Goal: Task Accomplishment & Management: Complete application form

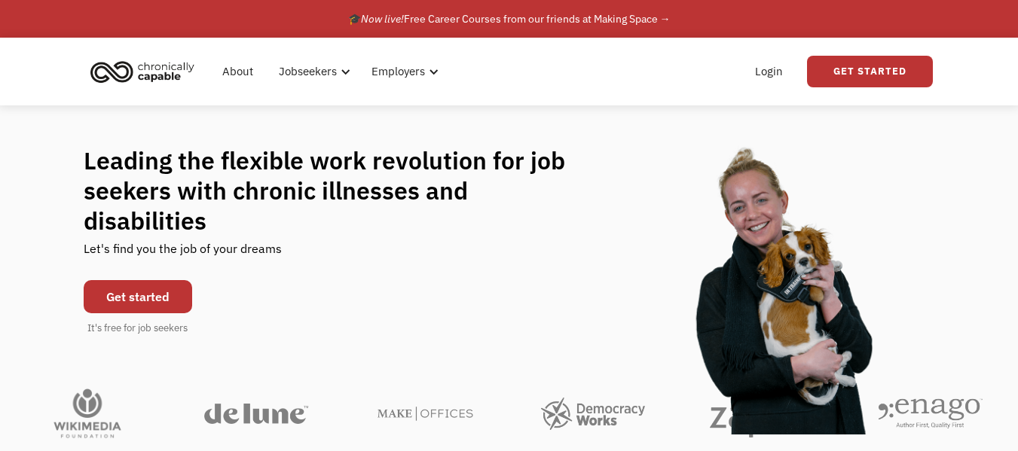
click at [132, 286] on link "Get started" at bounding box center [138, 296] width 108 height 33
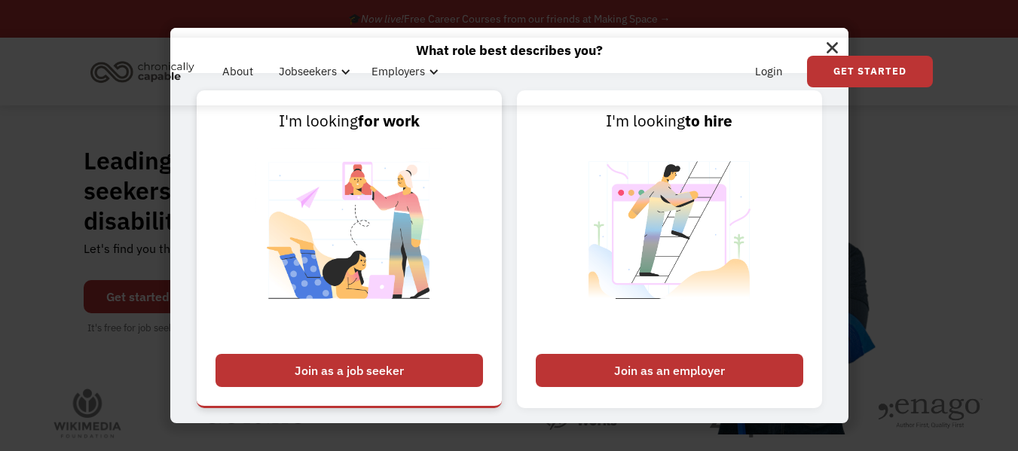
click at [358, 365] on div "Join as a job seeker" at bounding box center [348, 370] width 267 height 33
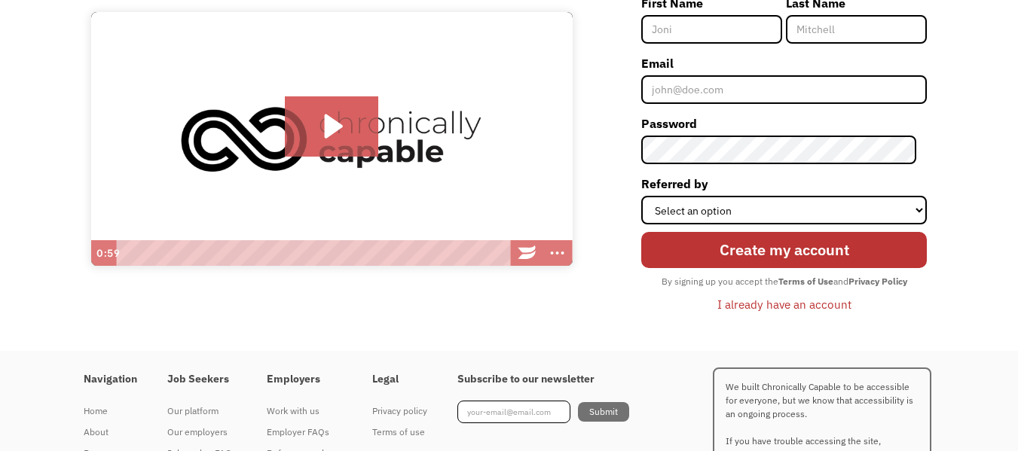
scroll to position [188, 0]
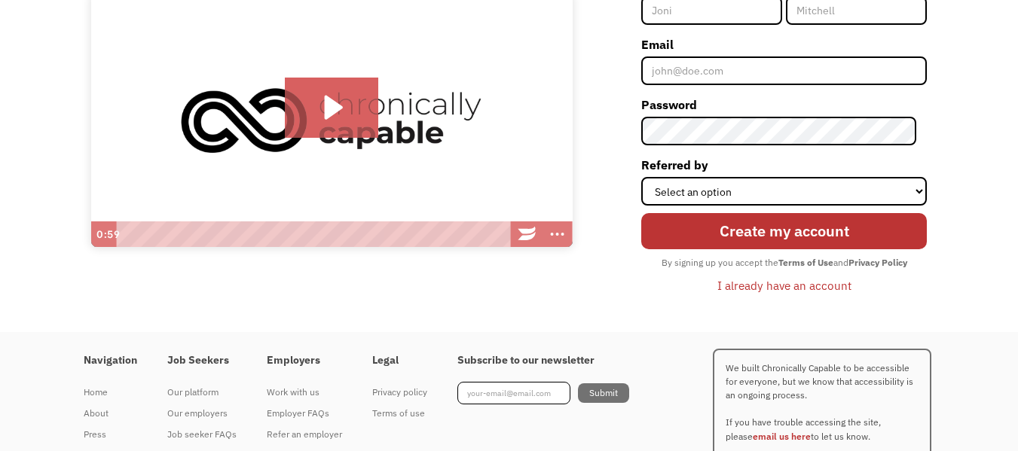
click at [786, 292] on div "I already have an account" at bounding box center [784, 285] width 134 height 18
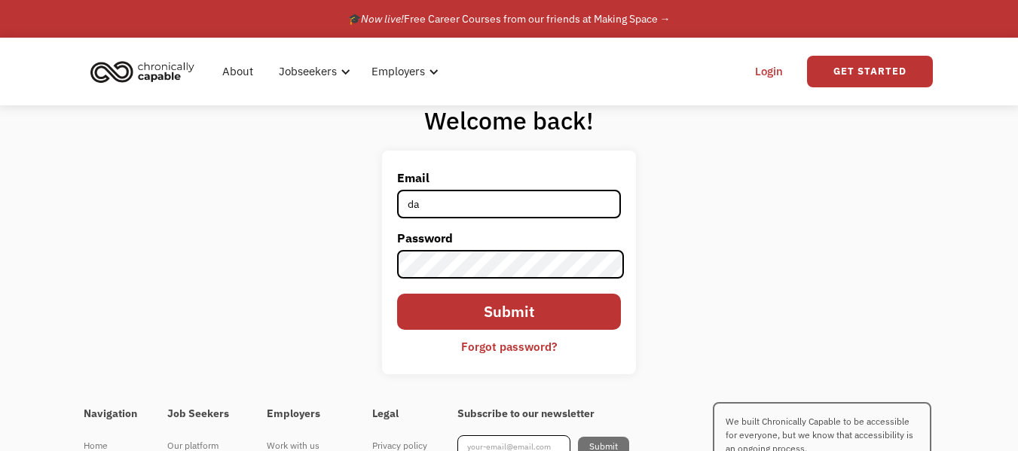
type input "[EMAIL_ADDRESS][DOMAIN_NAME]"
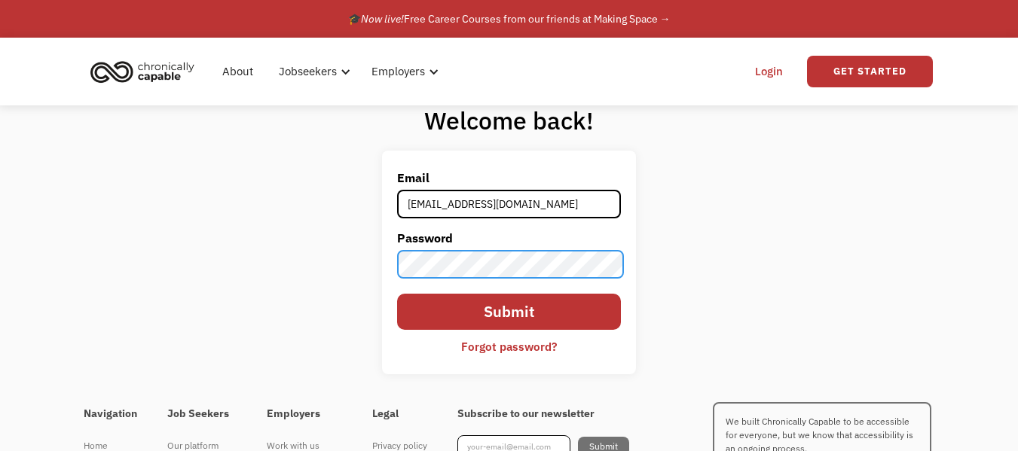
click at [397, 294] on input "Submit" at bounding box center [509, 312] width 224 height 36
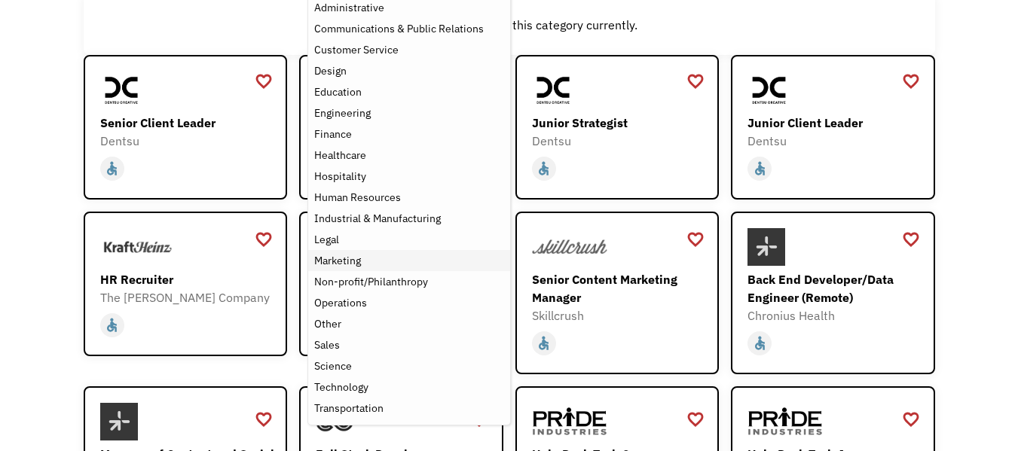
scroll to position [151, 0]
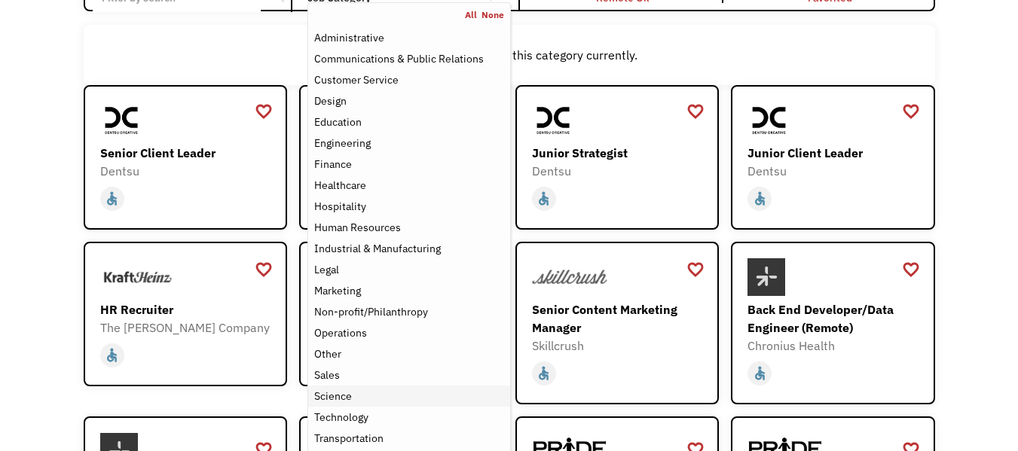
click at [339, 394] on div "Science" at bounding box center [333, 396] width 38 height 18
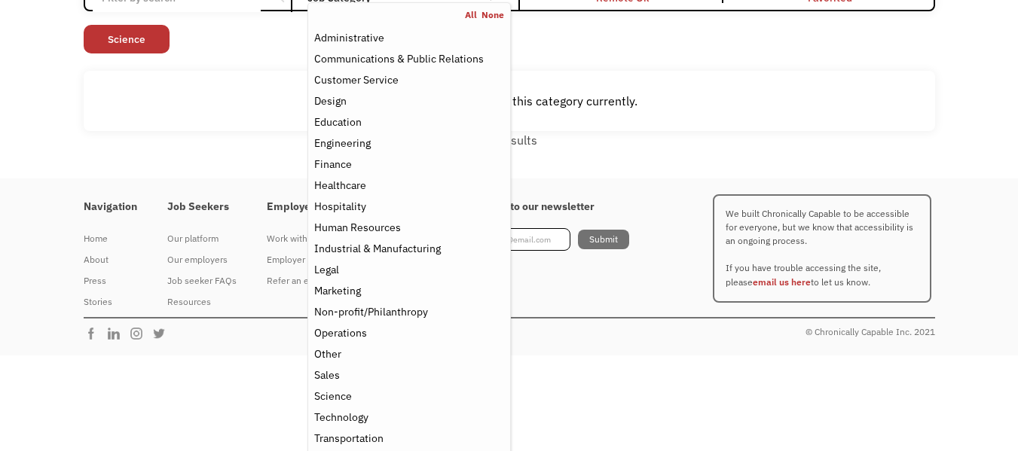
click at [95, 176] on div "Open job positions You have X liked items Search search Filter by category Admi…" at bounding box center [509, 44] width 1018 height 267
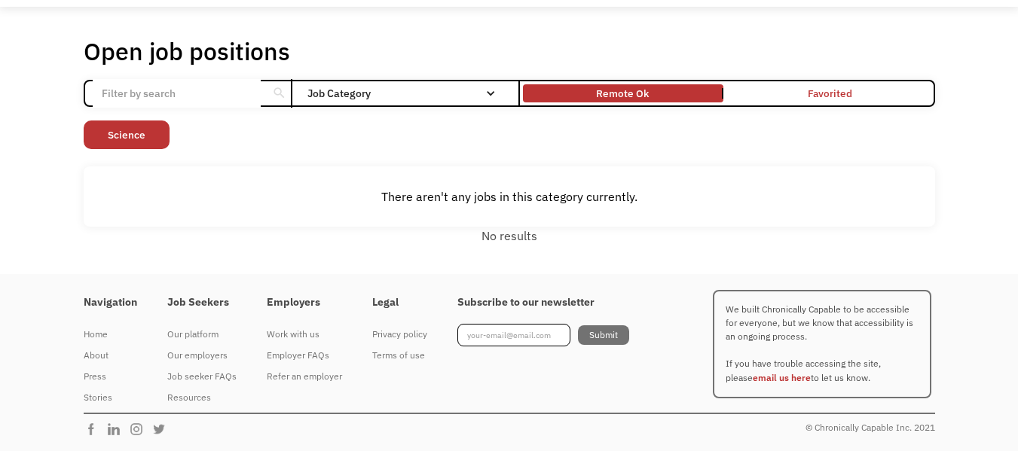
click at [656, 87] on link "Remote Ok" at bounding box center [623, 93] width 206 height 24
click at [612, 90] on div "Remote Ok" at bounding box center [623, 93] width 53 height 18
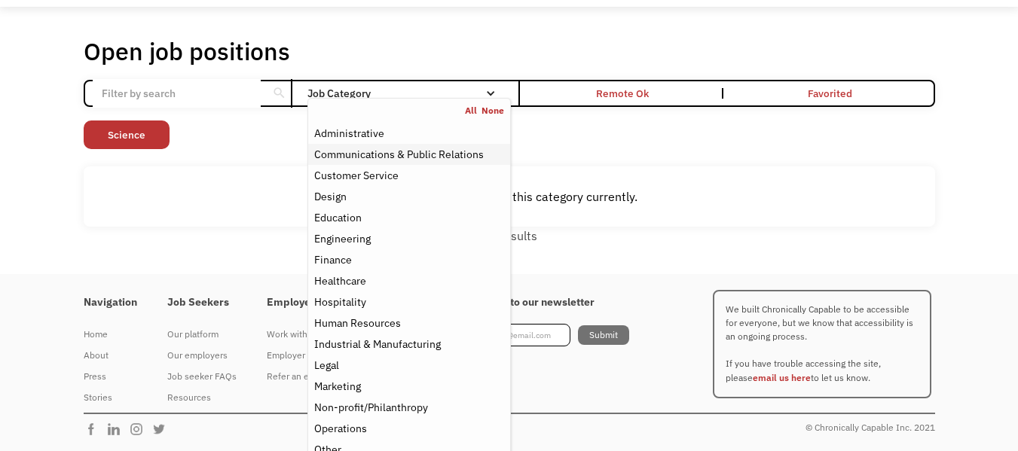
click at [424, 155] on div "Communications & Public Relations" at bounding box center [398, 154] width 169 height 18
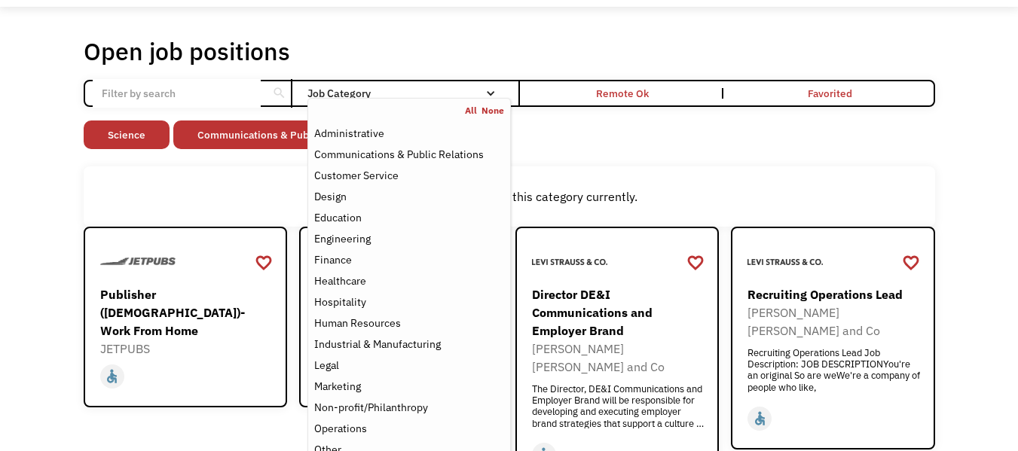
click at [617, 181] on div "There aren't any jobs in this category currently." at bounding box center [509, 196] width 851 height 60
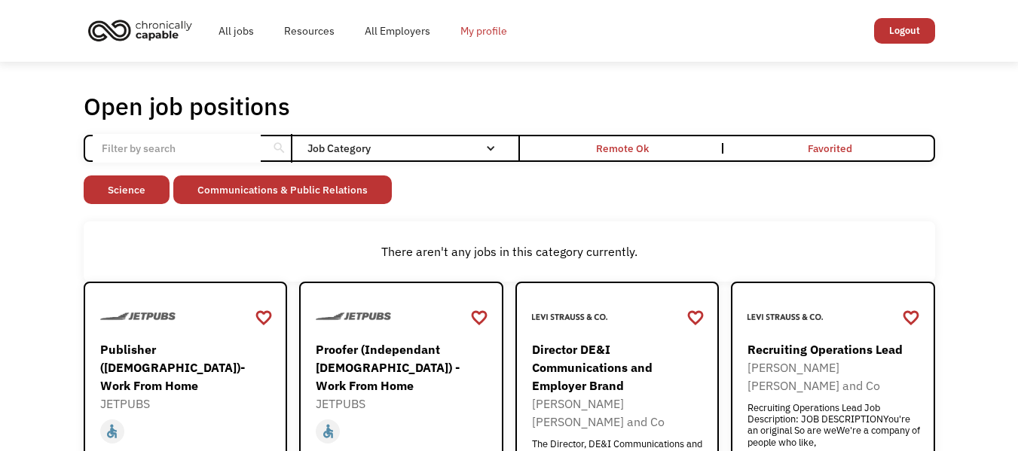
click at [490, 22] on link "My profile" at bounding box center [483, 31] width 77 height 48
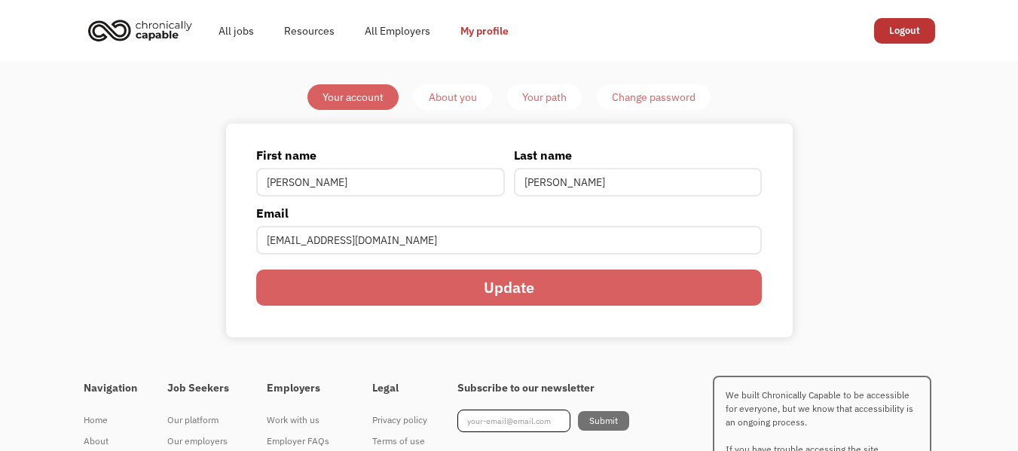
click at [436, 88] on div "About you" at bounding box center [453, 97] width 48 height 18
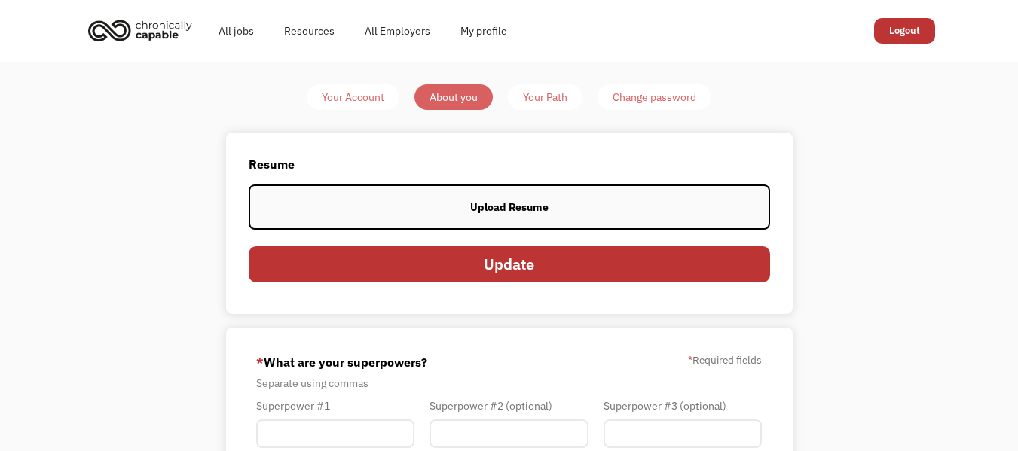
click at [514, 210] on div "Upload Resume" at bounding box center [509, 207] width 78 height 18
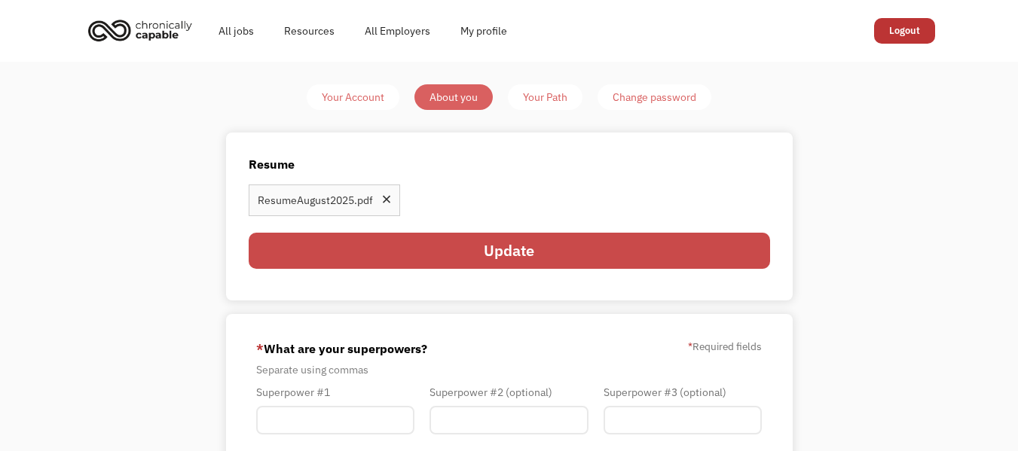
click at [574, 263] on input "Update" at bounding box center [509, 251] width 521 height 36
type input "Please wait..."
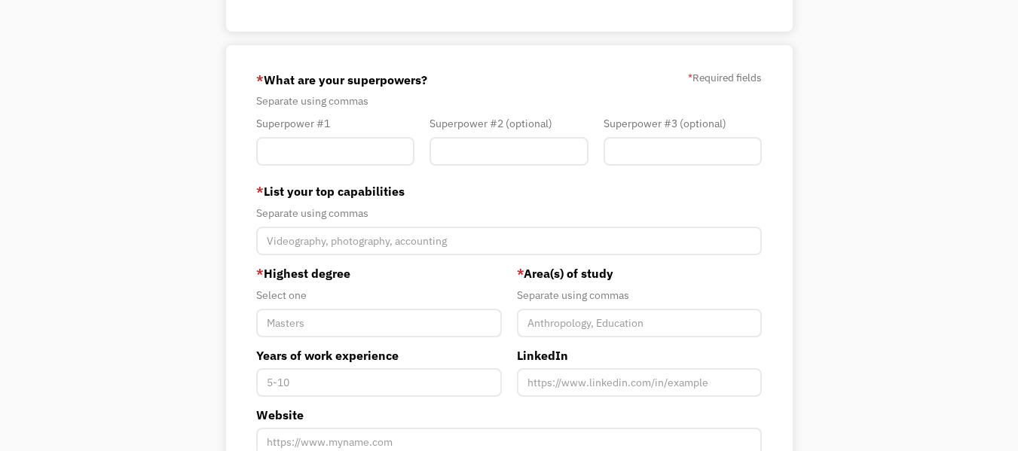
scroll to position [229, 0]
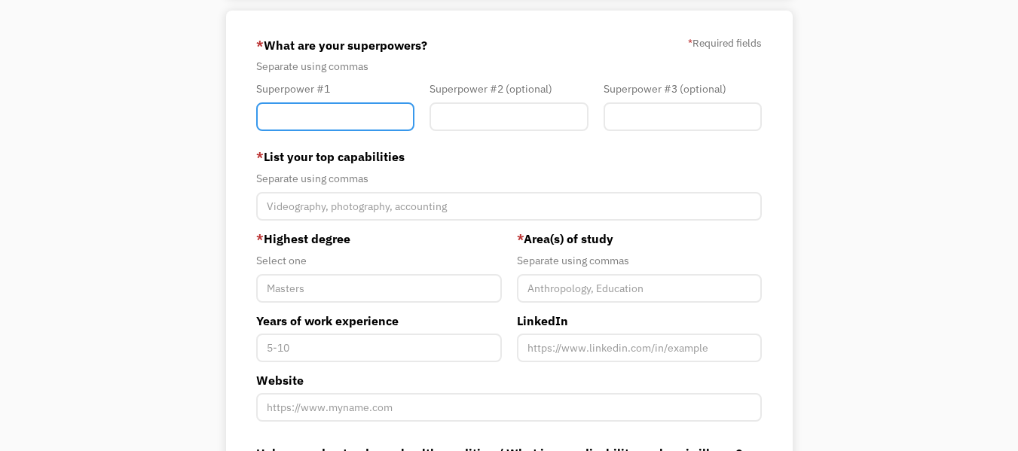
click at [373, 117] on input "Member-You-Update" at bounding box center [335, 116] width 158 height 29
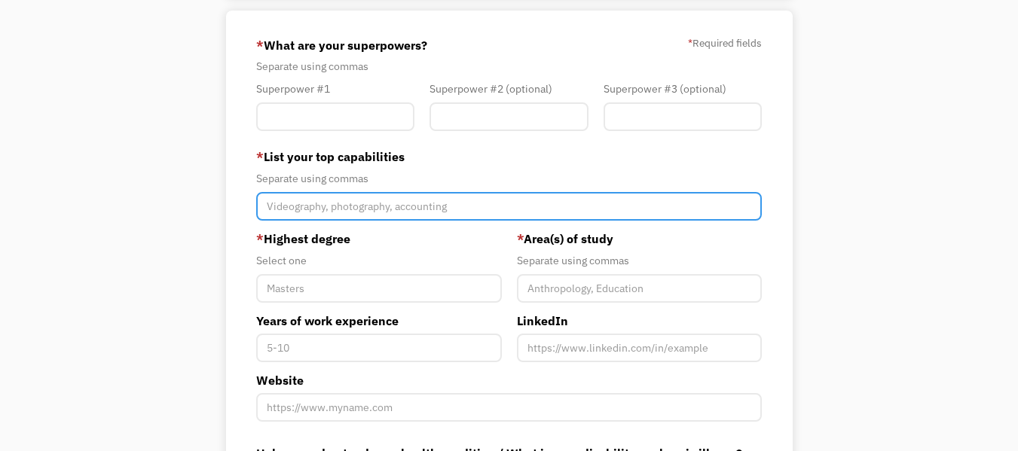
click at [391, 204] on input "Member-You-Update" at bounding box center [508, 206] width 505 height 29
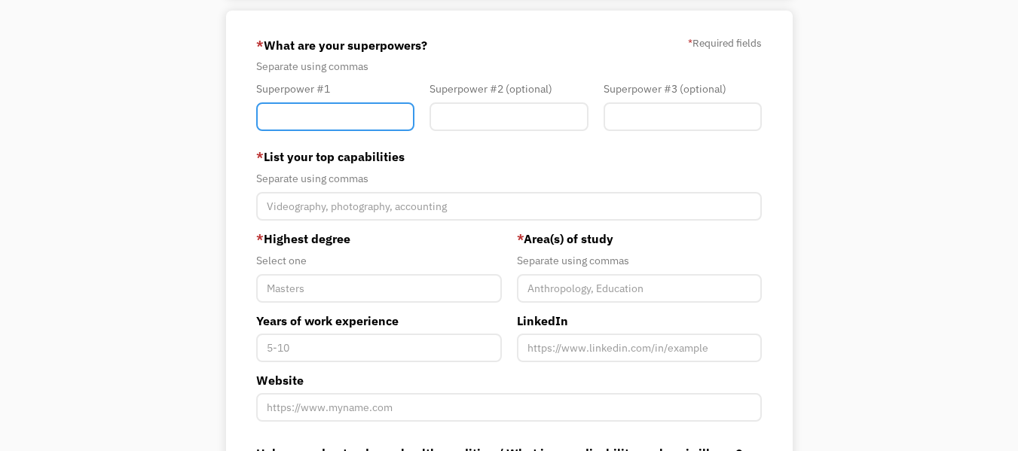
click at [347, 130] on input "Member-You-Update" at bounding box center [335, 116] width 158 height 29
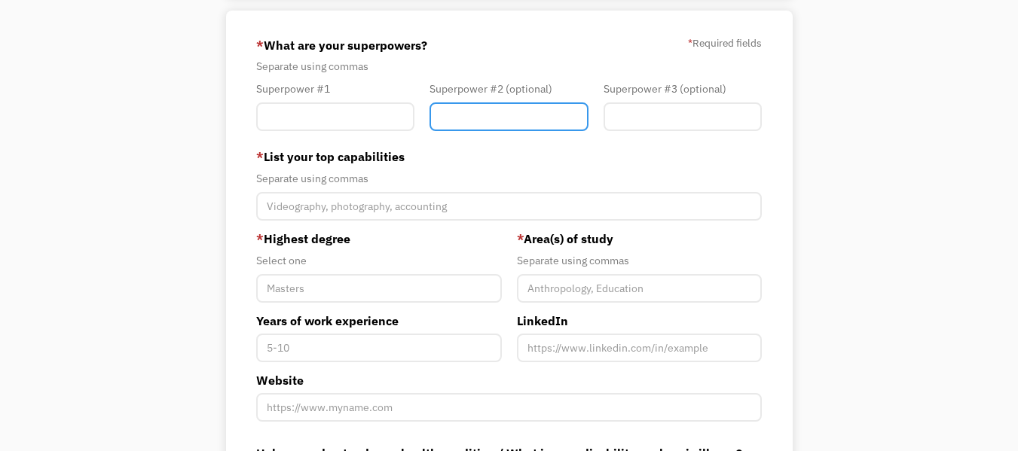
click at [490, 125] on input "Member-You-Update" at bounding box center [508, 116] width 158 height 29
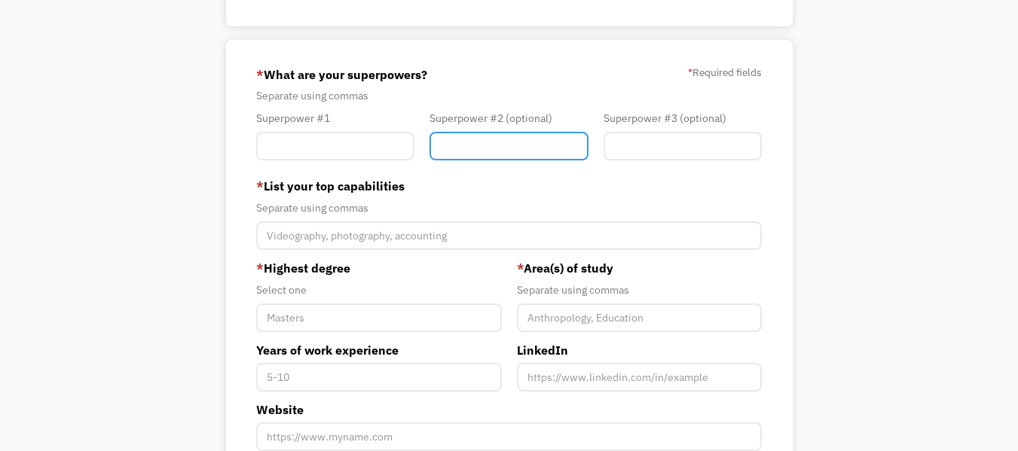
scroll to position [8, 0]
